Goal: Ask a question: Seek information or help from site administrators or community

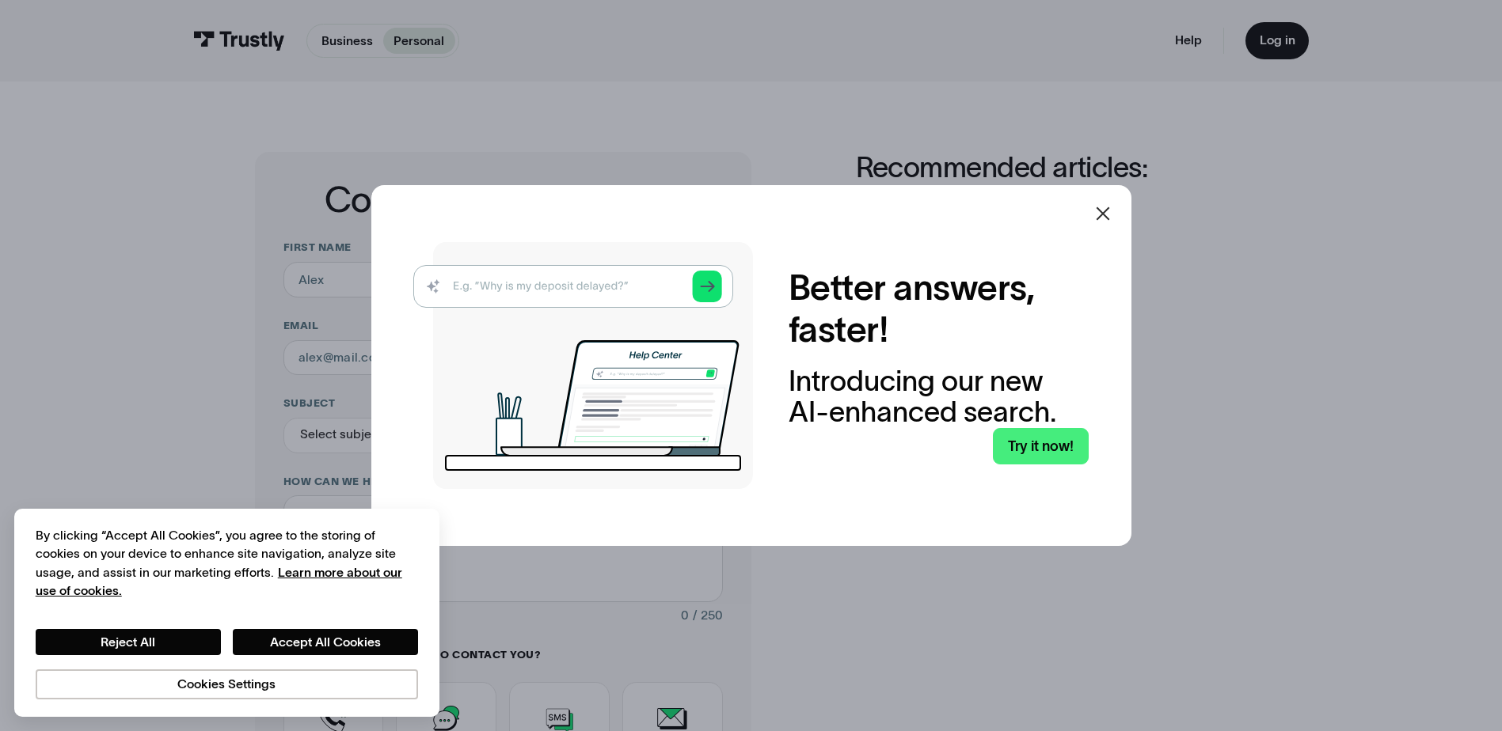
click at [1103, 215] on icon at bounding box center [1102, 213] width 19 height 19
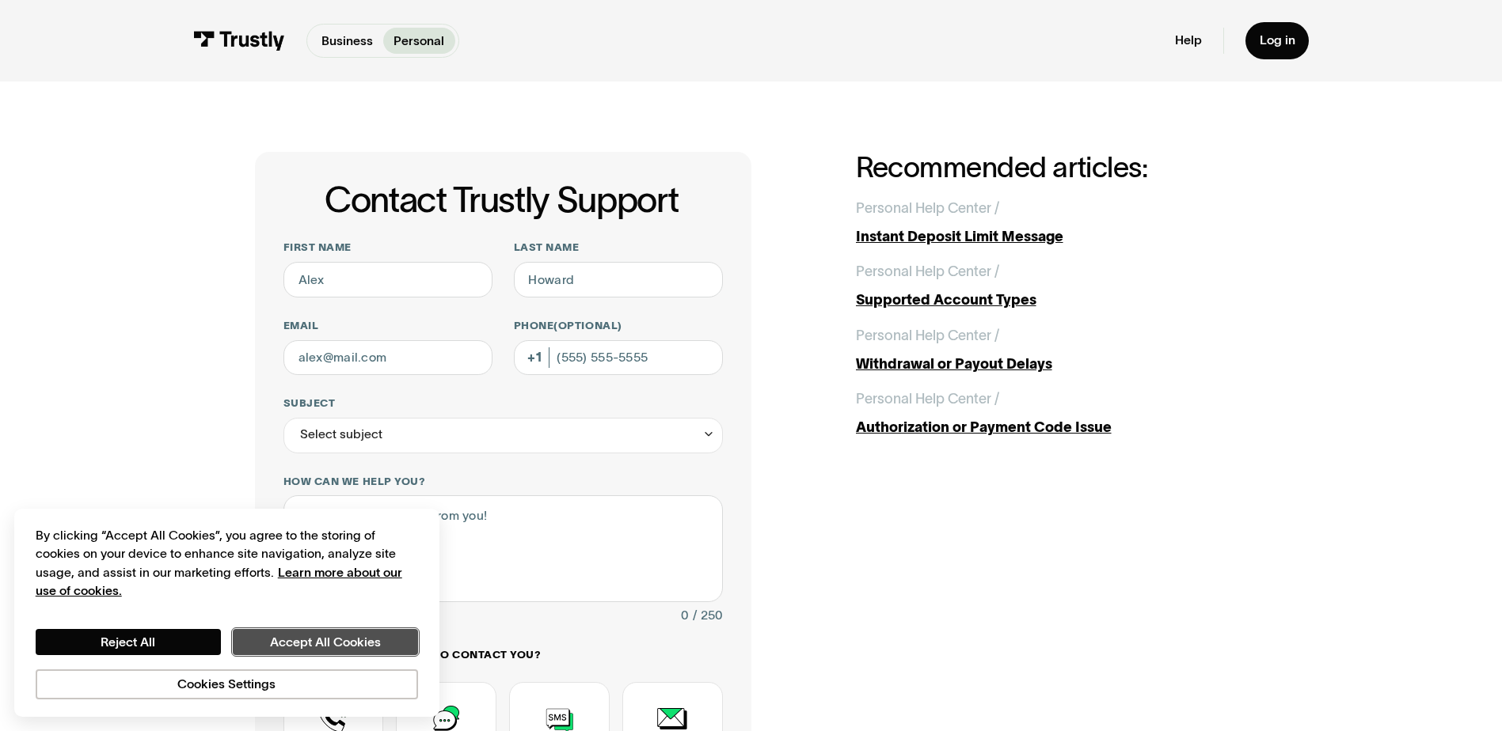
click at [260, 642] on button "Accept All Cookies" at bounding box center [325, 642] width 185 height 27
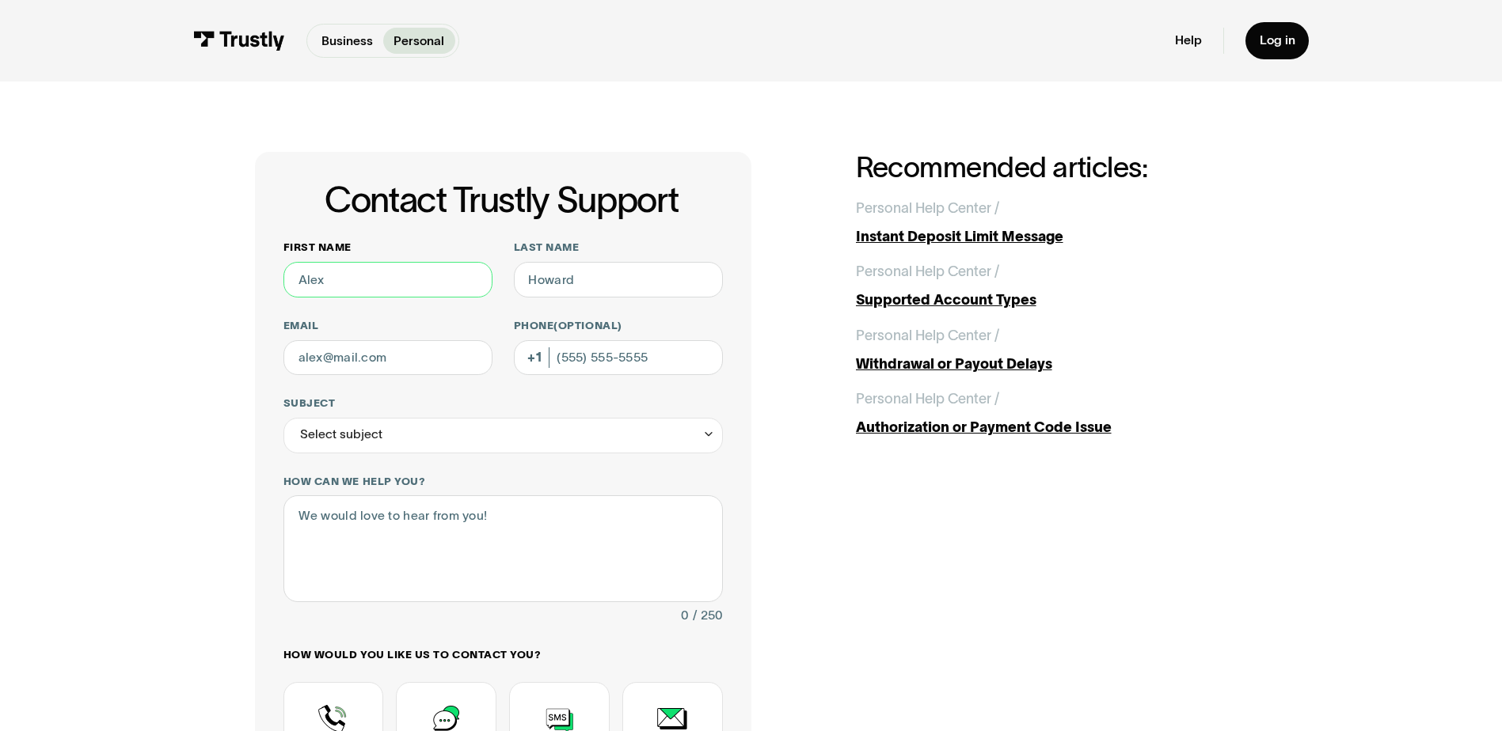
click at [321, 273] on input "First name" at bounding box center [387, 280] width 209 height 36
type input "[PERSON_NAME]"
type input "[EMAIL_ADDRESS][DOMAIN_NAME]"
type input "[PHONE_NUMBER]"
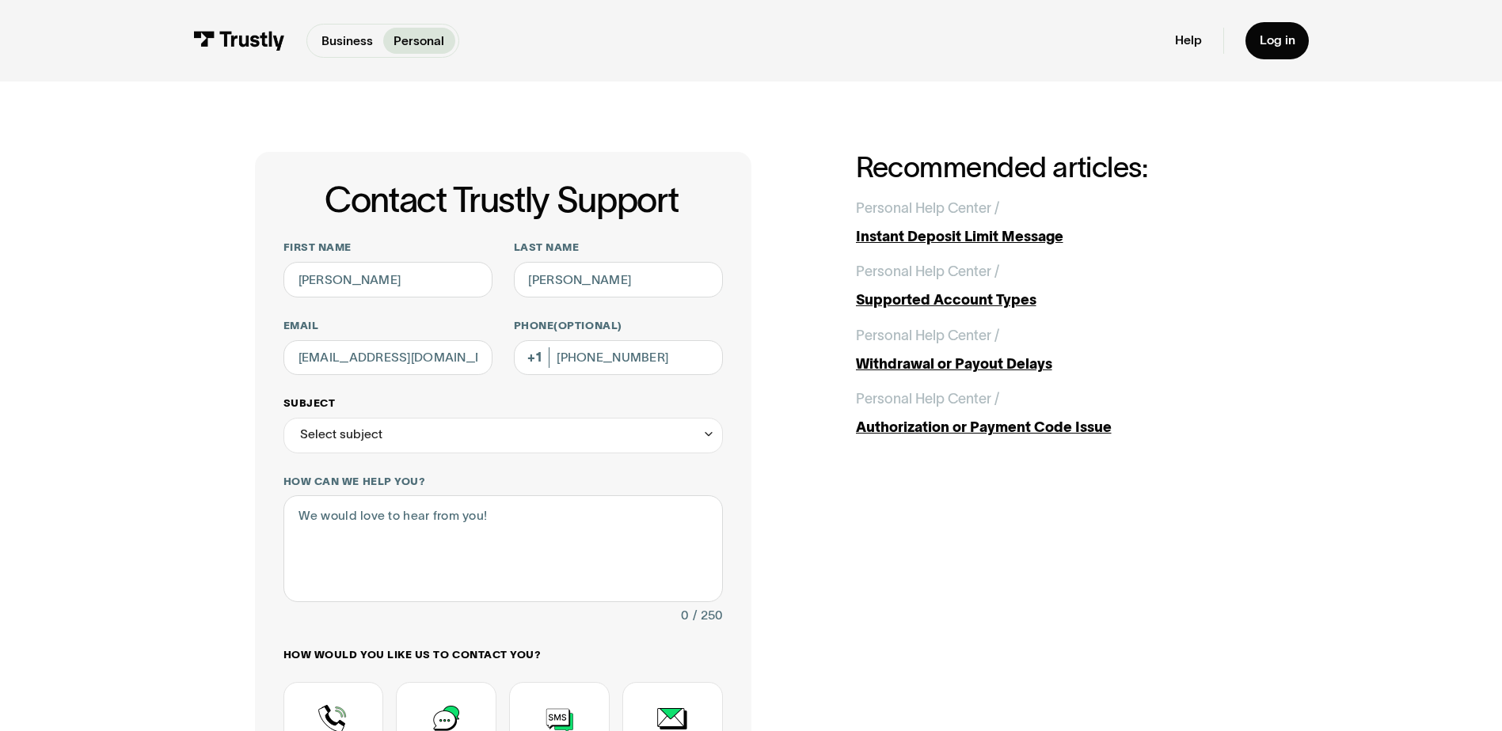
click at [342, 450] on div "Select subject" at bounding box center [502, 436] width 439 height 36
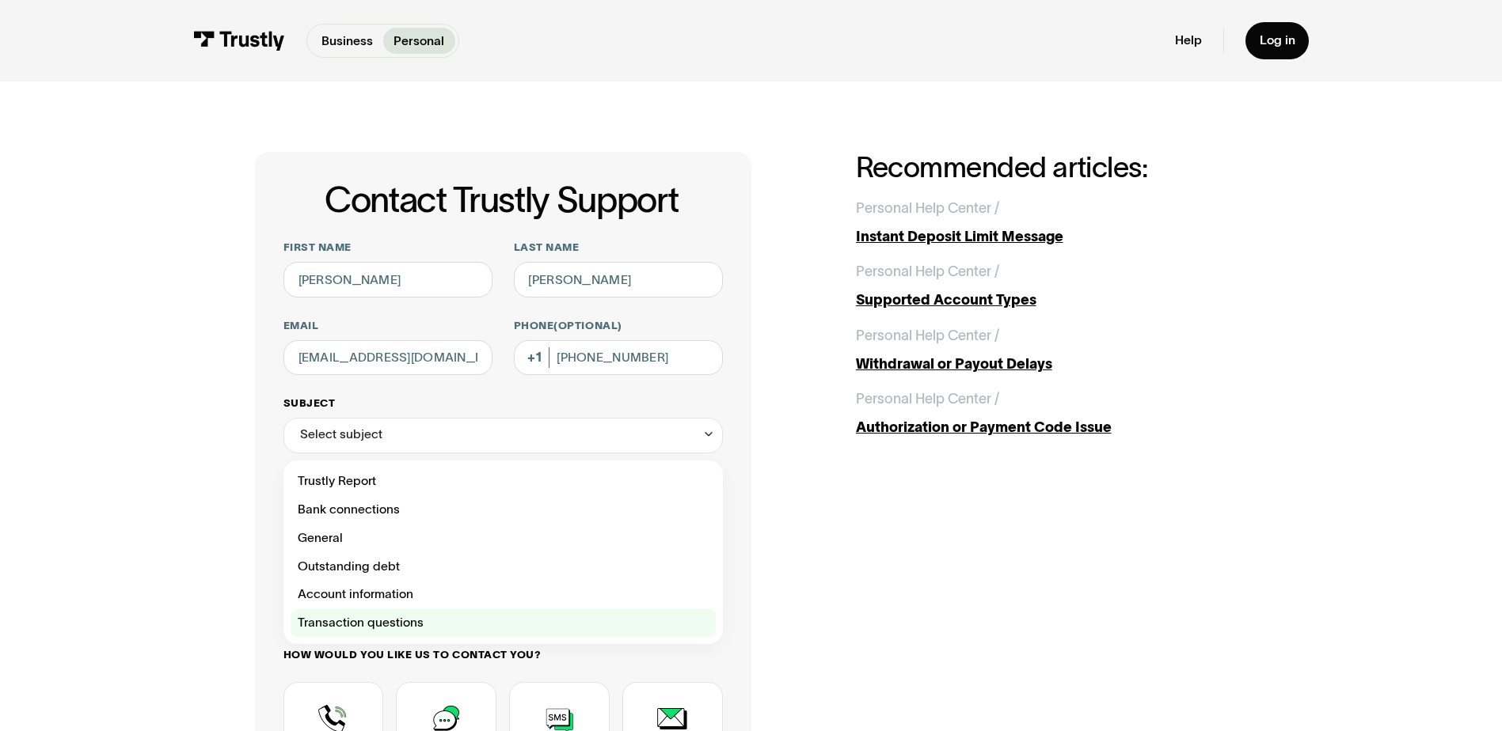
click at [501, 625] on div "Contact Trustly Support" at bounding box center [503, 624] width 425 height 28
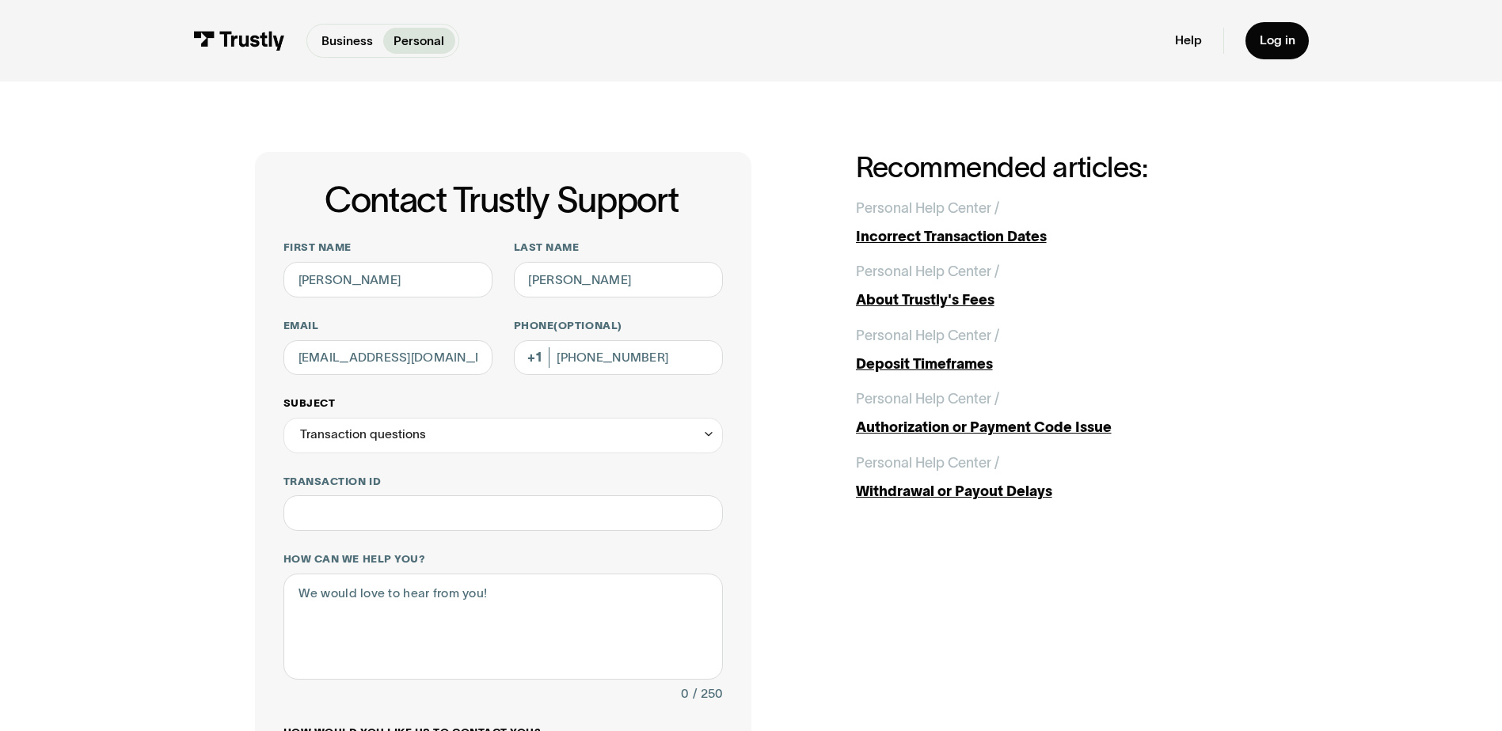
click at [447, 439] on div "Transaction questions" at bounding box center [502, 436] width 439 height 36
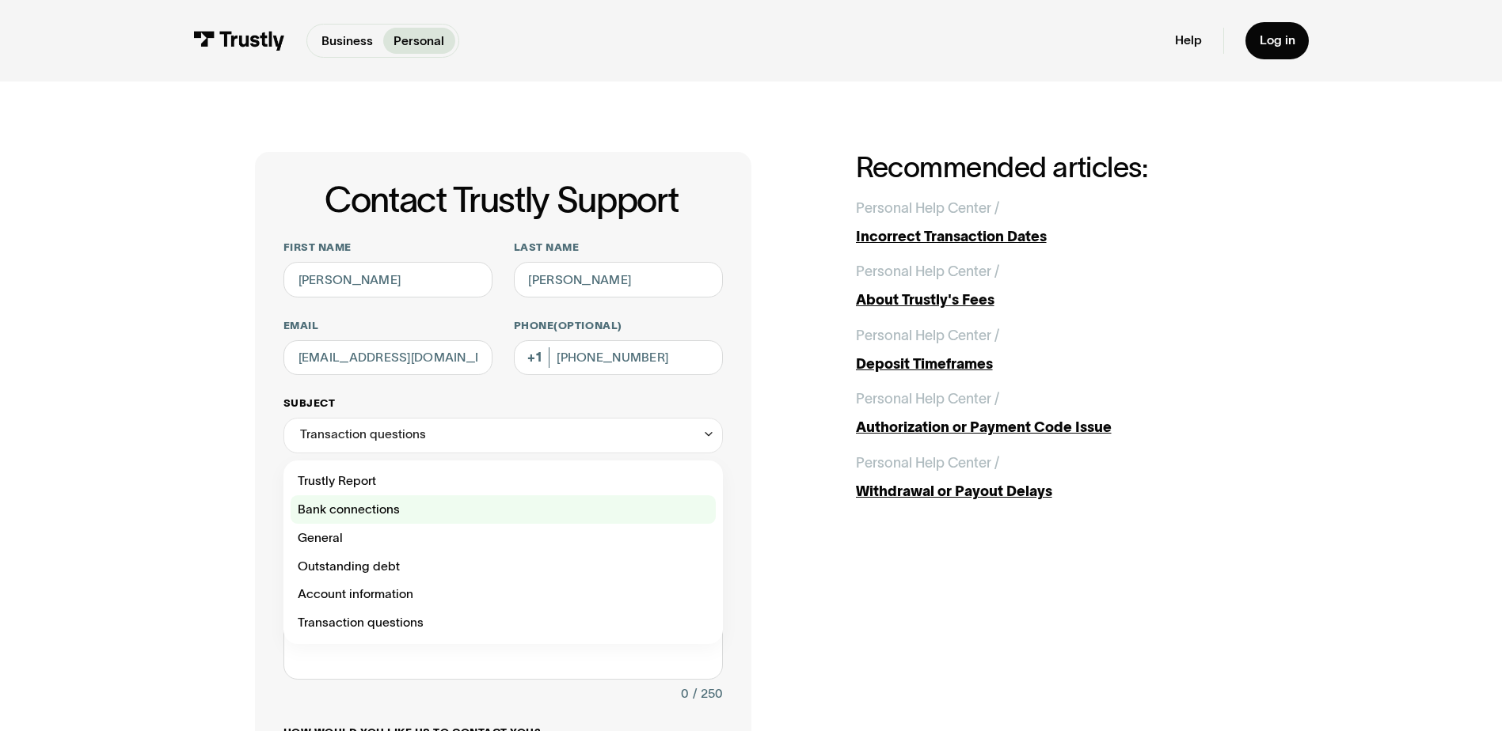
click at [429, 508] on div "Contact Trustly Support" at bounding box center [503, 510] width 425 height 28
type input "**********"
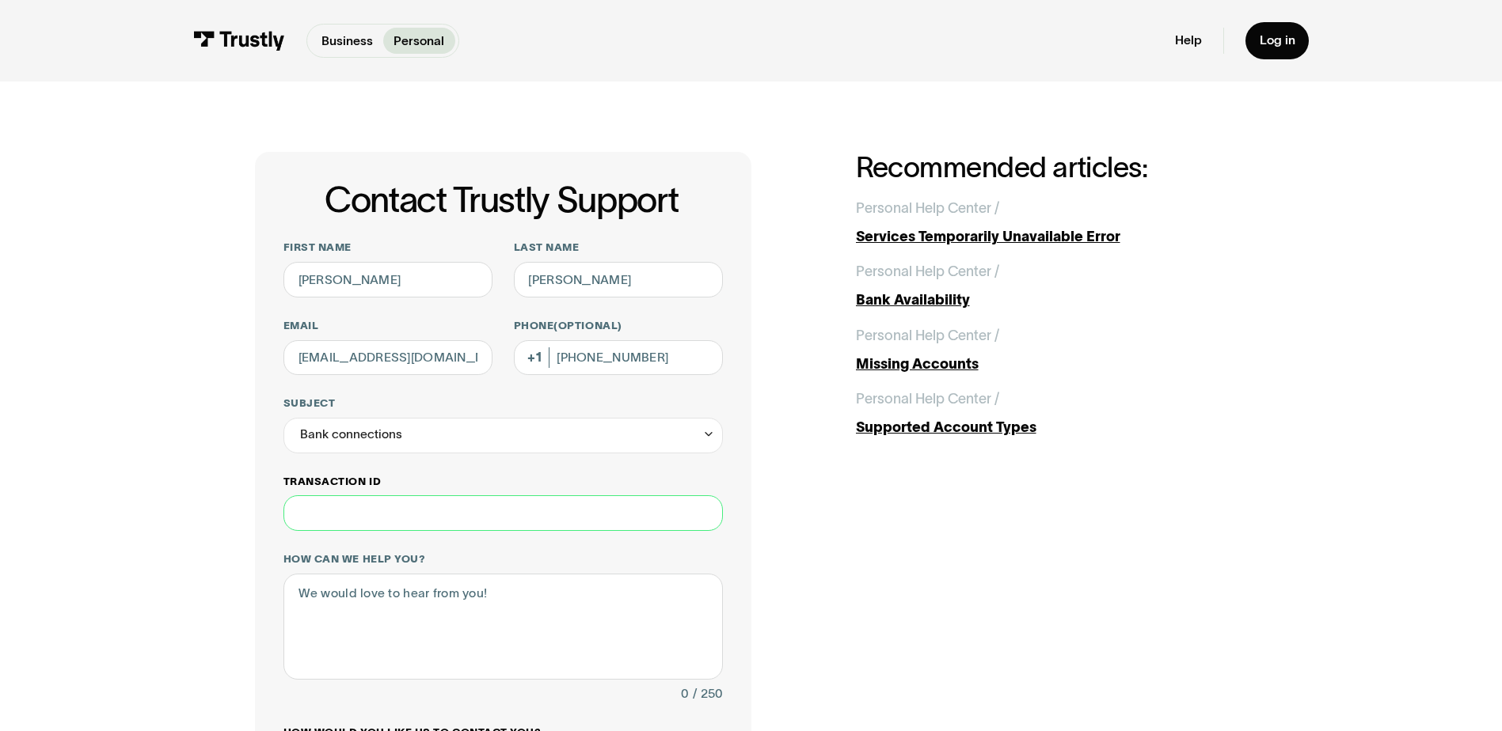
click at [310, 526] on input "Transaction ID" at bounding box center [502, 514] width 439 height 36
click at [316, 614] on textarea "How can we help you?" at bounding box center [502, 627] width 439 height 106
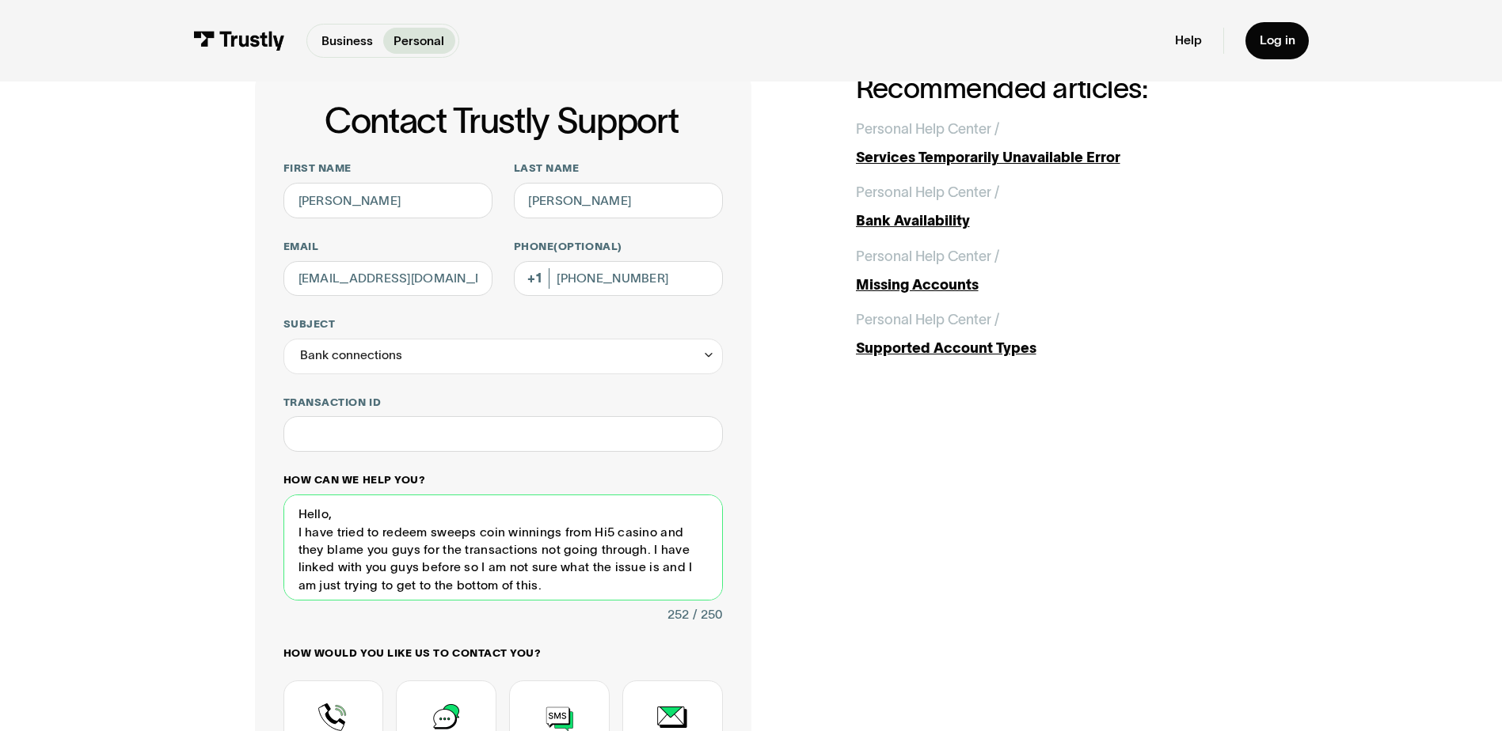
scroll to position [158, 0]
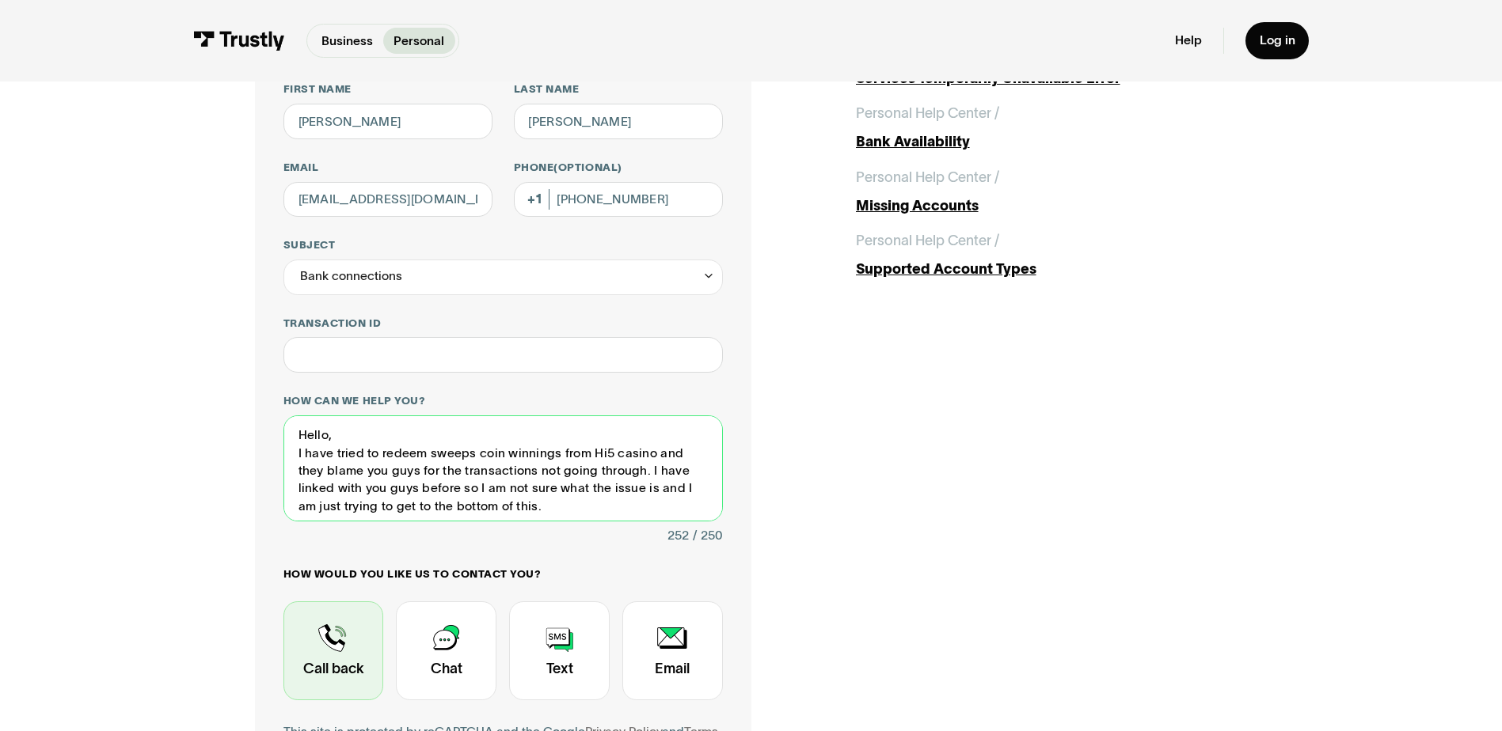
type textarea "Hello, I have tried to redeem sweeps coin winnings from Hi5 casino and they bla…"
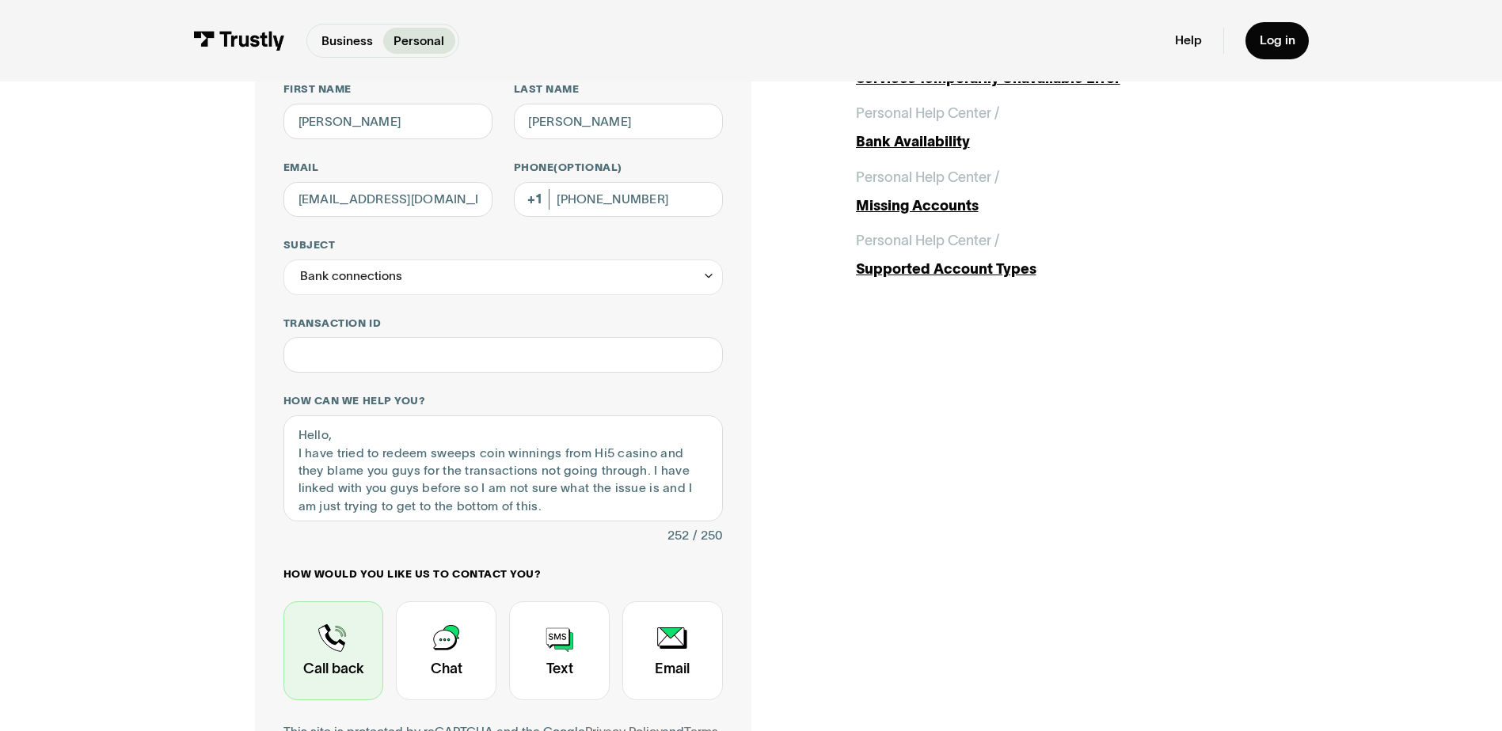
click at [319, 643] on div "Contact Trustly Support" at bounding box center [333, 651] width 101 height 99
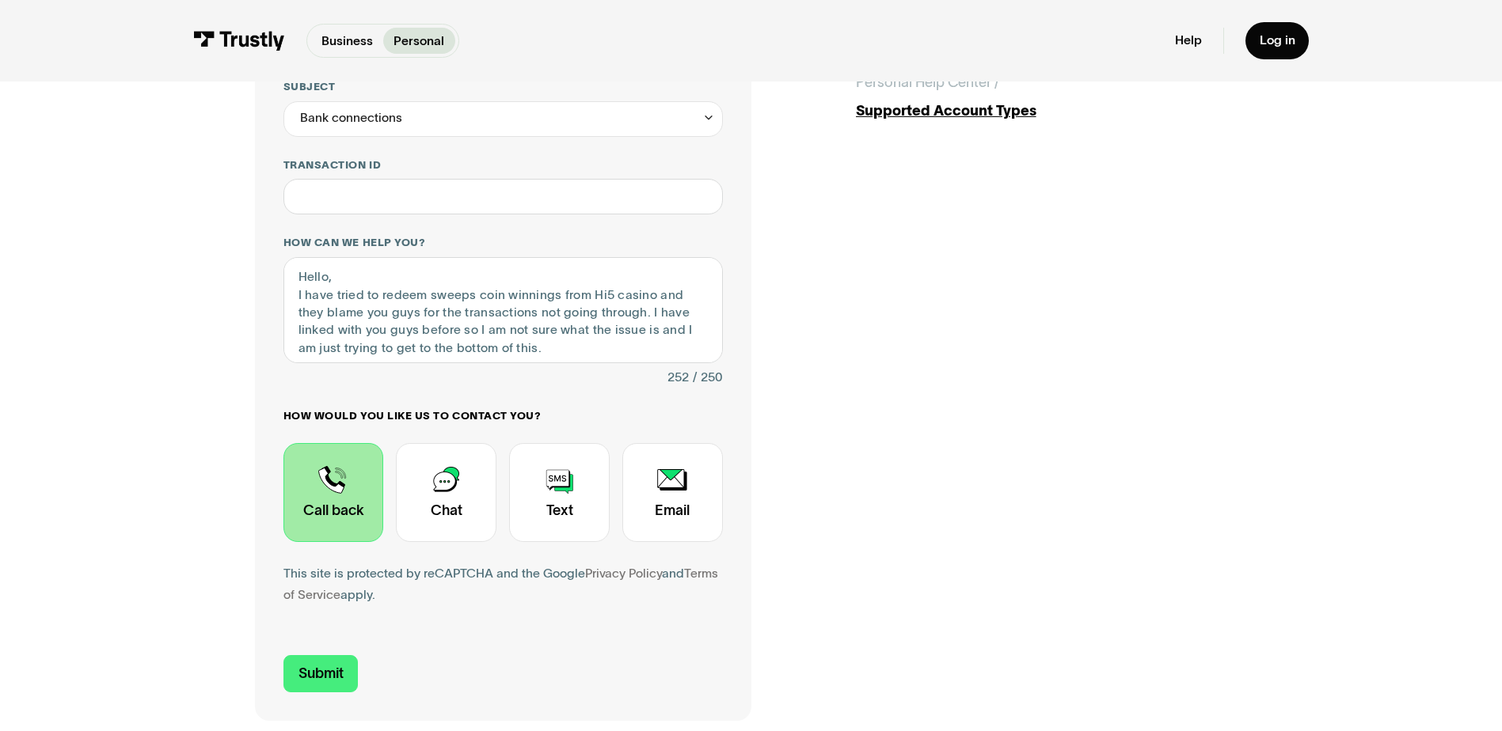
scroll to position [475, 0]
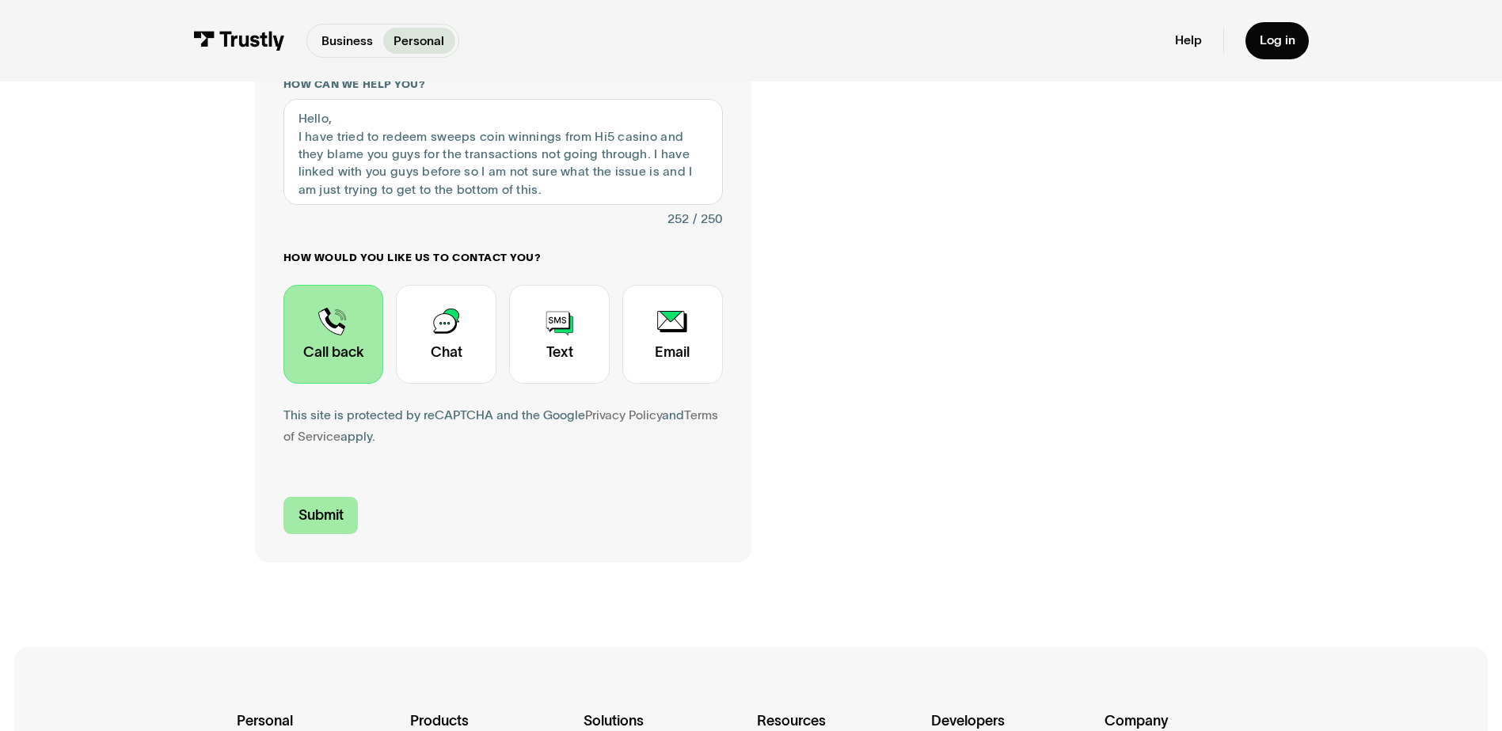
click at [307, 520] on input "Submit" at bounding box center [320, 515] width 75 height 37
type input "[PHONE_NUMBER]"
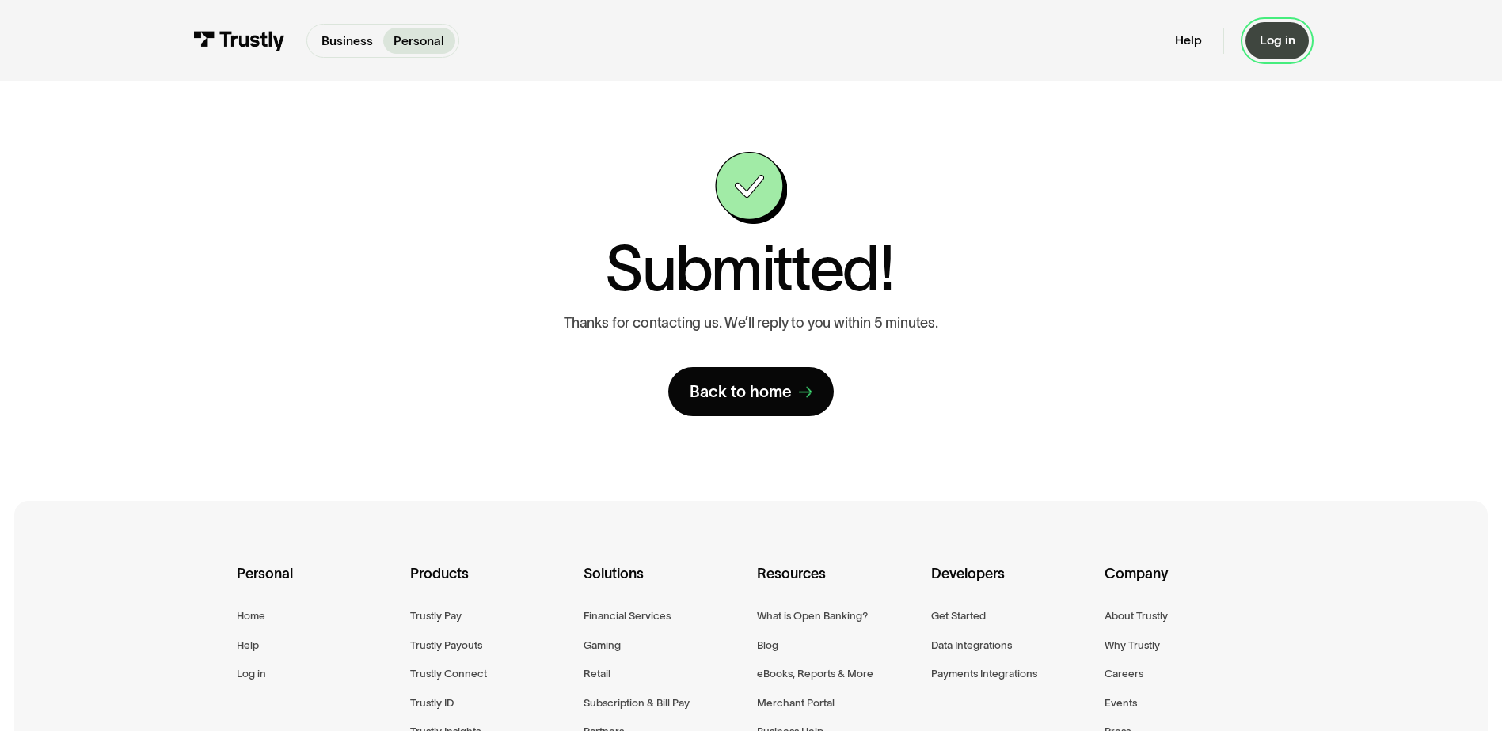
click at [1279, 32] on link "Log in" at bounding box center [1277, 40] width 64 height 37
